Goal: Information Seeking & Learning: Learn about a topic

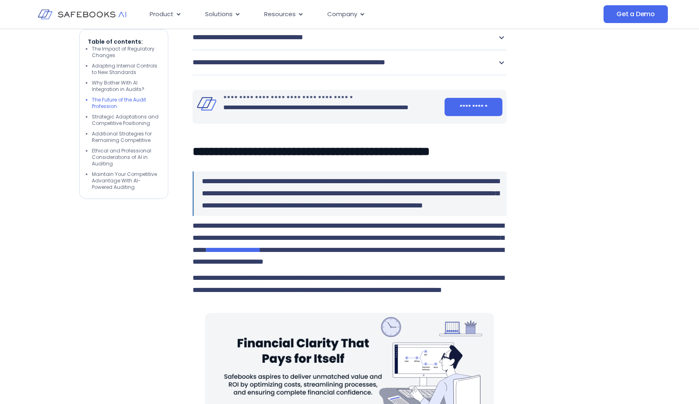
scroll to position [2082, 0]
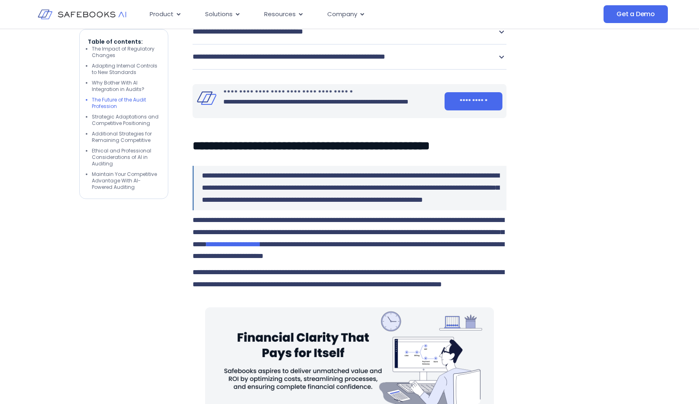
click at [414, 19] on div "**********" at bounding box center [350, 6] width 315 height 25
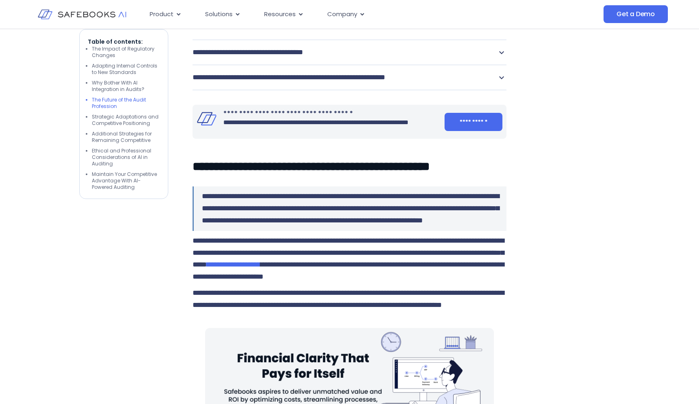
click at [414, 19] on div "**********" at bounding box center [350, 6] width 315 height 25
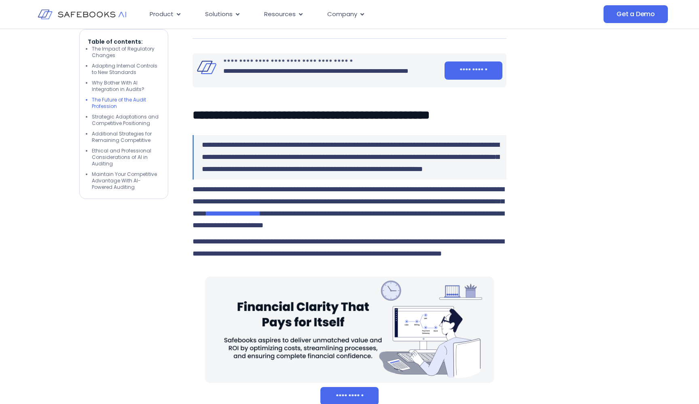
scroll to position [2117, 0]
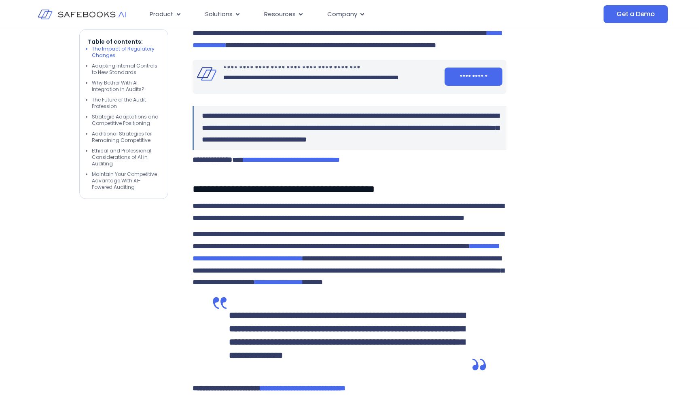
scroll to position [778, 0]
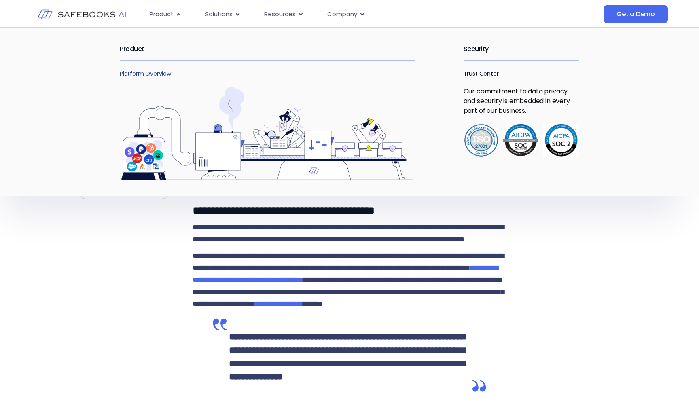
click at [142, 74] on link "Platform Overview" at bounding box center [145, 74] width 51 height 8
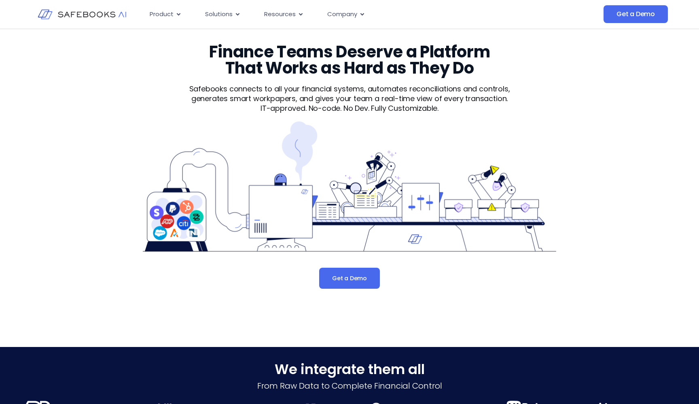
scroll to position [14, 0]
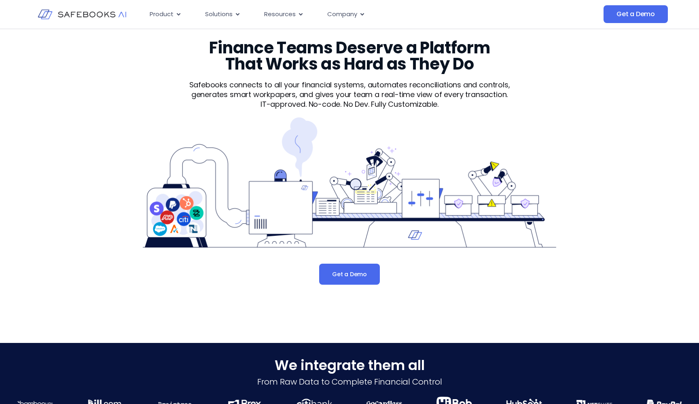
click at [294, 209] on img at bounding box center [350, 182] width 414 height 130
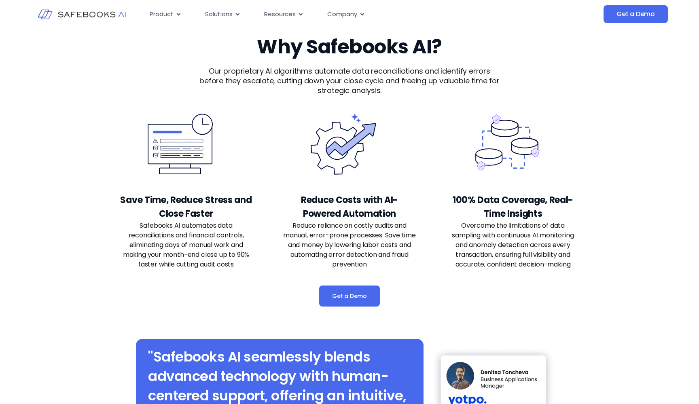
scroll to position [1688, 0]
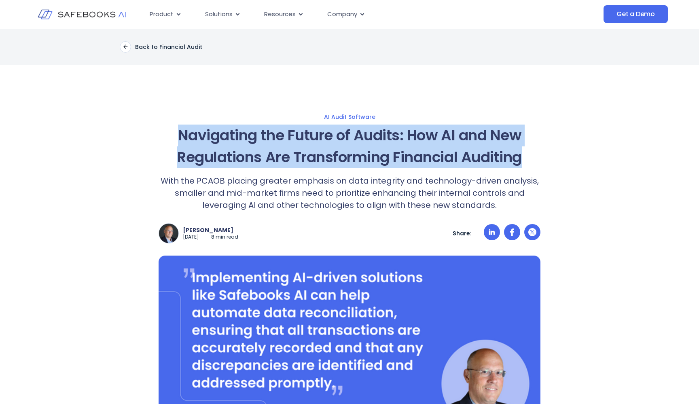
drag, startPoint x: 177, startPoint y: 136, endPoint x: 534, endPoint y: 157, distance: 357.6
click at [535, 157] on h1 "Navigating the Future of Audits: How AI and New Regulations Are Transforming Fi…" at bounding box center [350, 147] width 382 height 44
copy h1 "Navigating the Future of Audits: How AI and New Regulations Are Transforming Fi…"
